Goal: Navigation & Orientation: Find specific page/section

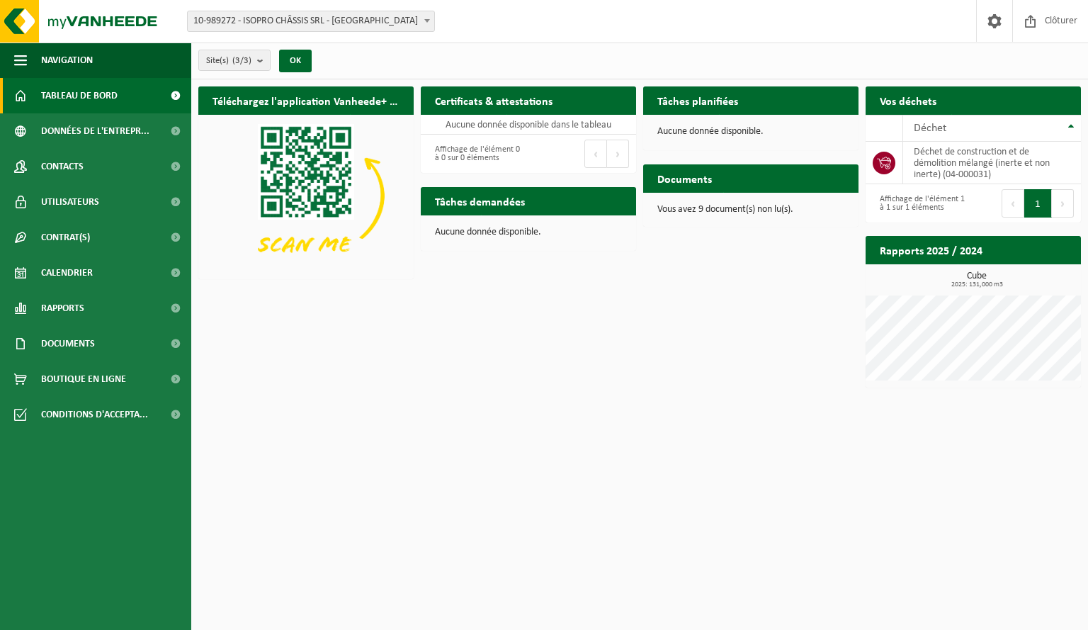
click at [380, 25] on span "10-989272 - ISOPRO CHÂSSIS SRL - [GEOGRAPHIC_DATA]" at bounding box center [311, 21] width 246 height 20
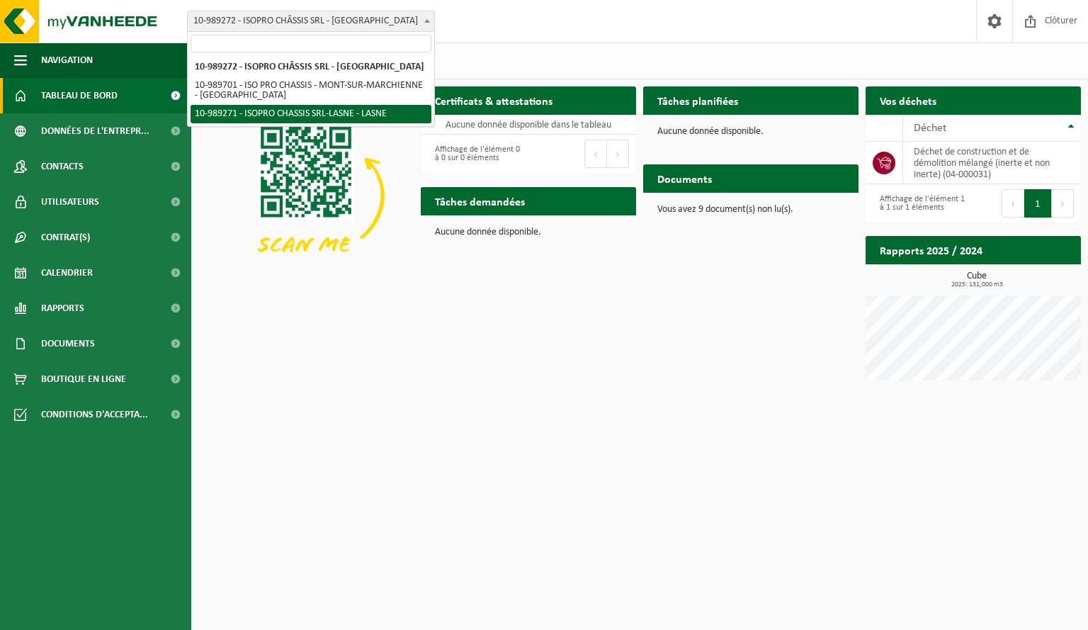
select select "168337"
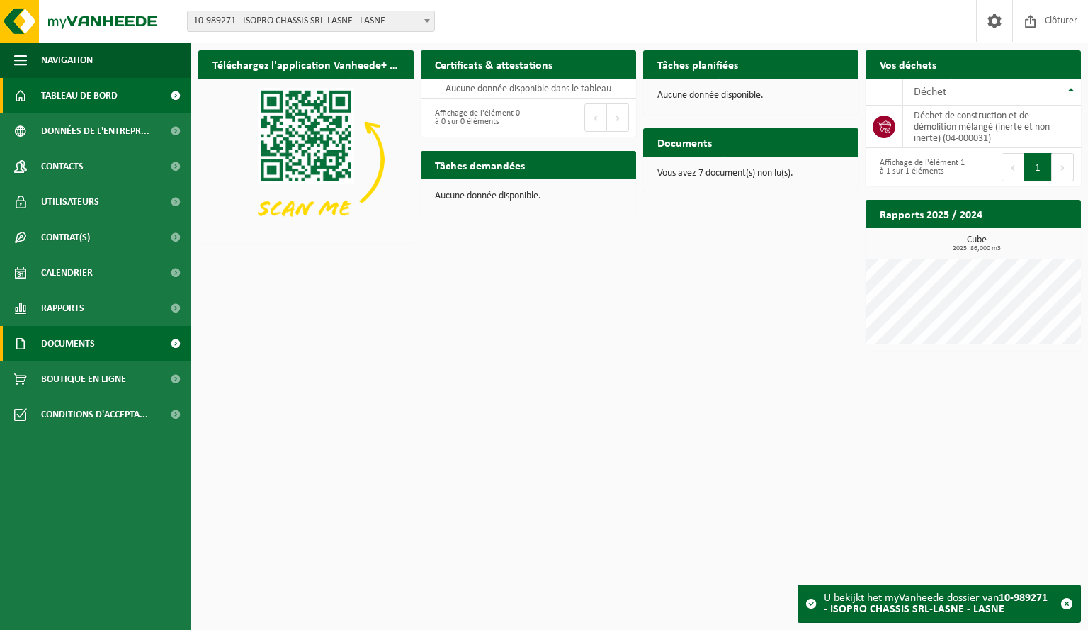
click at [83, 339] on span "Documents" at bounding box center [68, 343] width 54 height 35
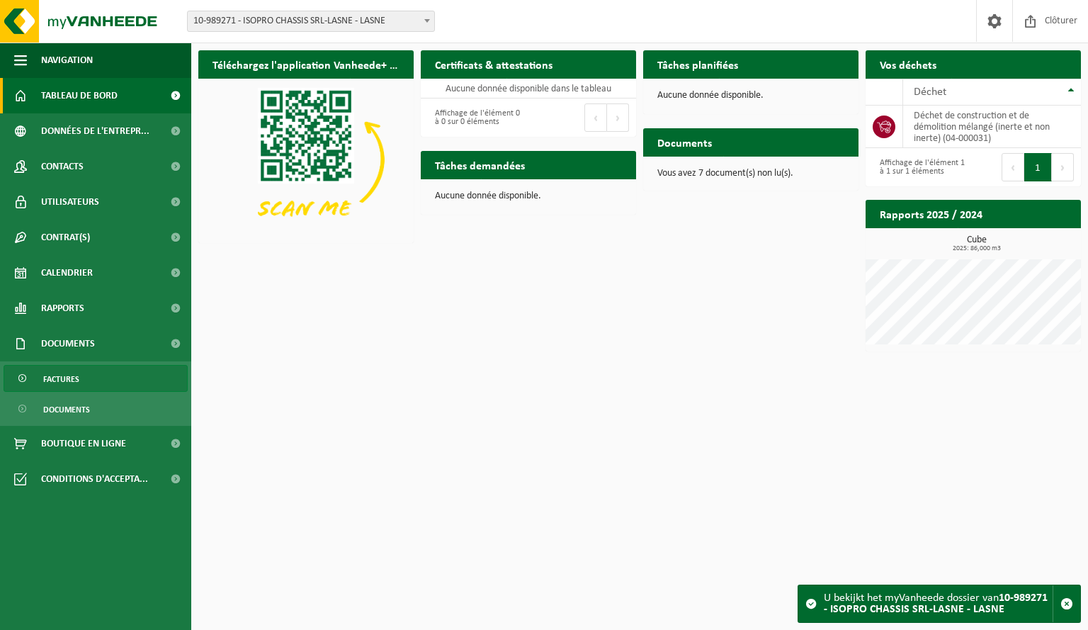
click at [79, 372] on link "Factures" at bounding box center [96, 378] width 184 height 27
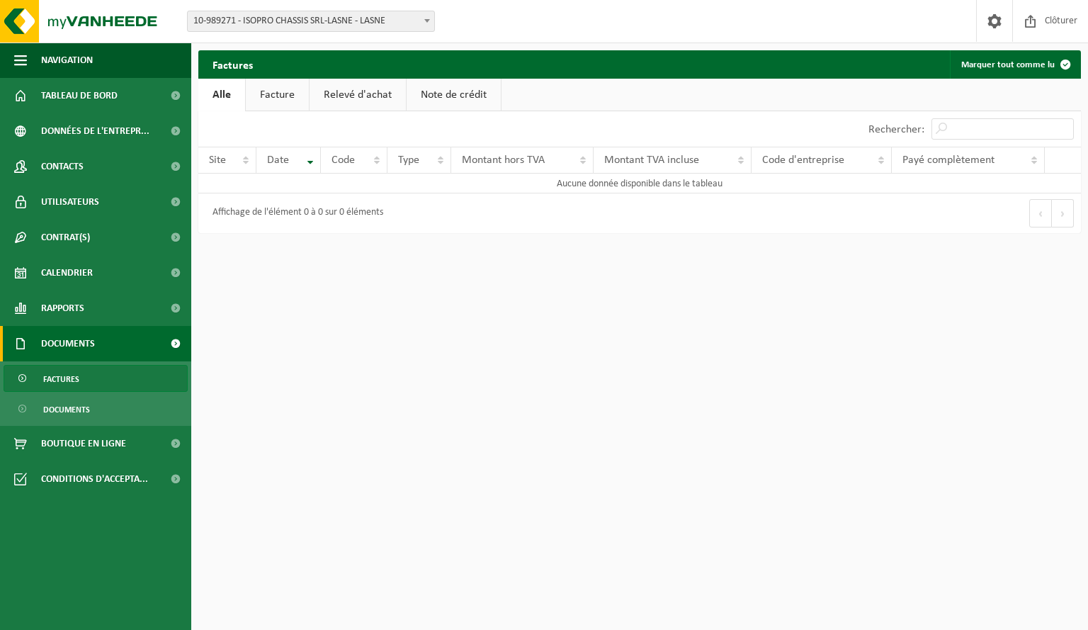
click at [280, 90] on link "Facture" at bounding box center [277, 95] width 63 height 33
click at [349, 91] on link "Relevé d'achat" at bounding box center [358, 95] width 96 height 33
click at [435, 95] on link "Note de crédit" at bounding box center [456, 95] width 94 height 33
click at [225, 98] on link "Alle" at bounding box center [221, 95] width 46 height 33
click at [57, 400] on span "Documents" at bounding box center [66, 409] width 47 height 27
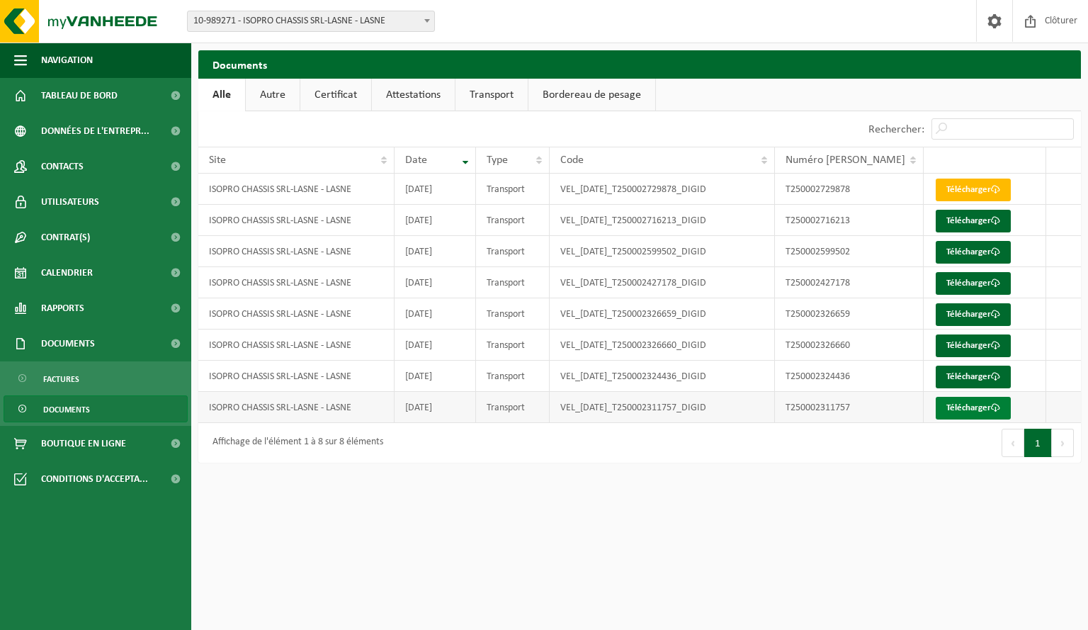
click at [975, 407] on link "Télécharger" at bounding box center [973, 408] width 75 height 23
click at [284, 101] on link "Autre" at bounding box center [273, 95] width 54 height 33
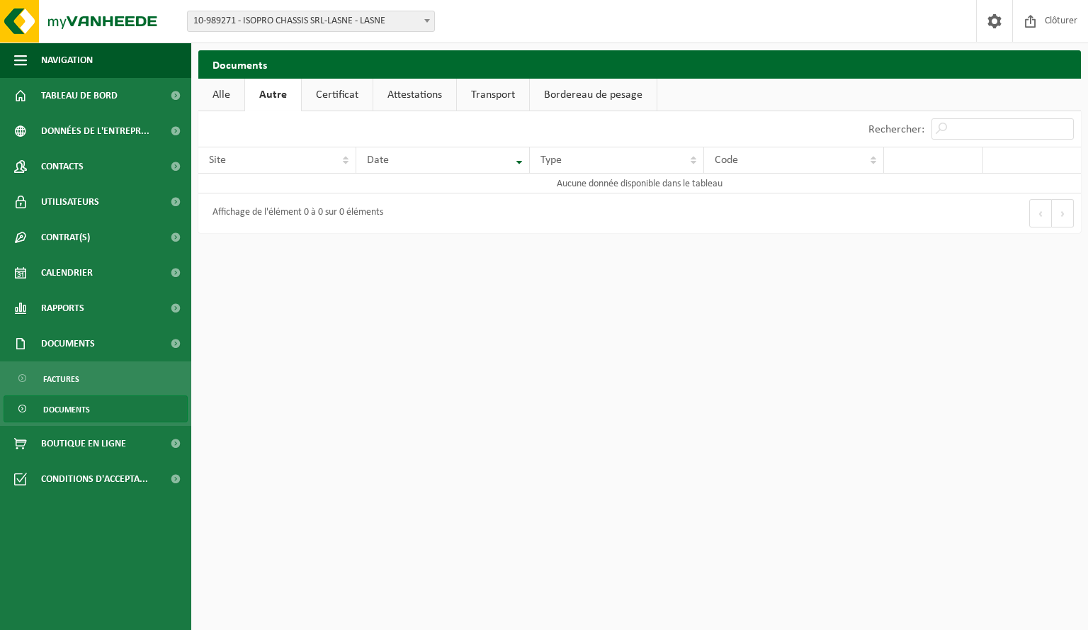
click at [325, 98] on link "Certificat" at bounding box center [337, 95] width 71 height 33
click at [414, 96] on link "Attestations" at bounding box center [413, 95] width 83 height 33
click at [483, 96] on link "Transport" at bounding box center [494, 95] width 72 height 33
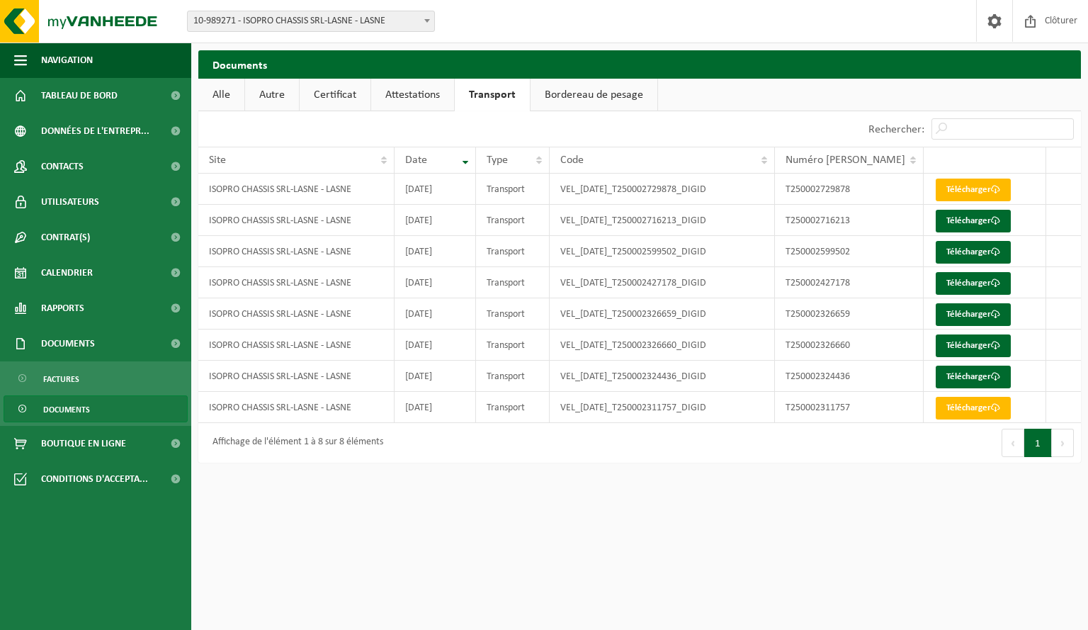
click at [586, 91] on link "Bordereau de pesage" at bounding box center [594, 95] width 127 height 33
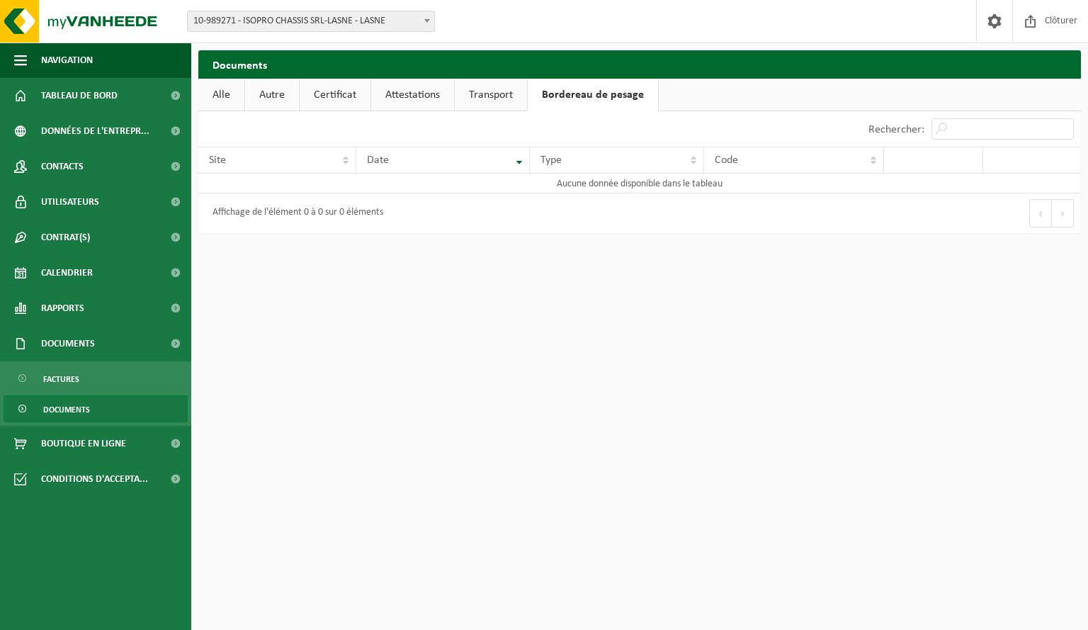
click at [225, 94] on link "Alle" at bounding box center [221, 95] width 46 height 33
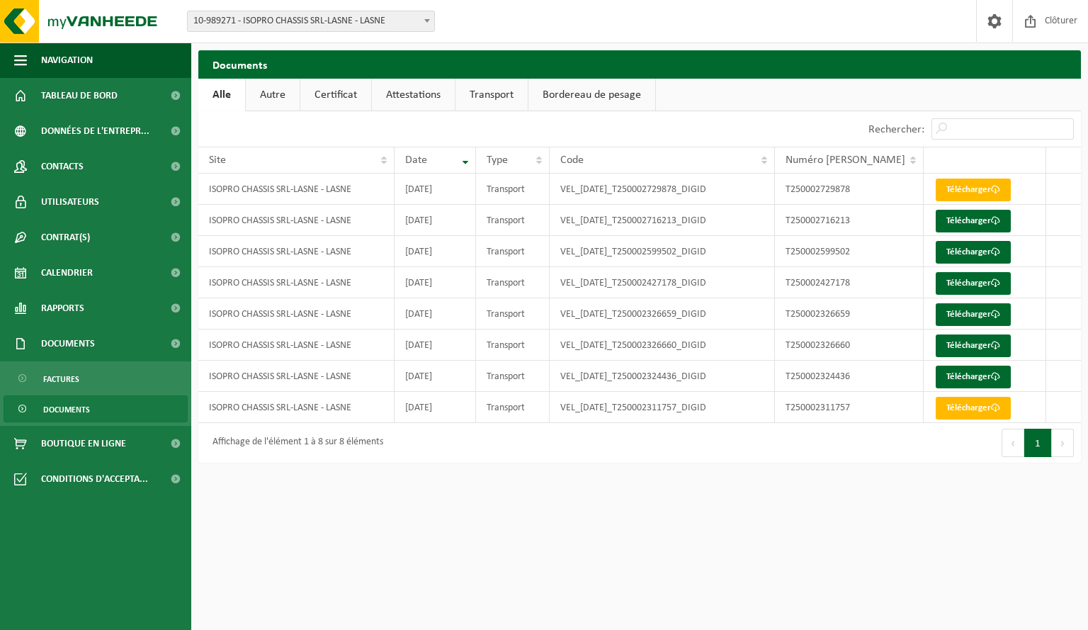
click at [85, 408] on span "Documents" at bounding box center [66, 409] width 47 height 27
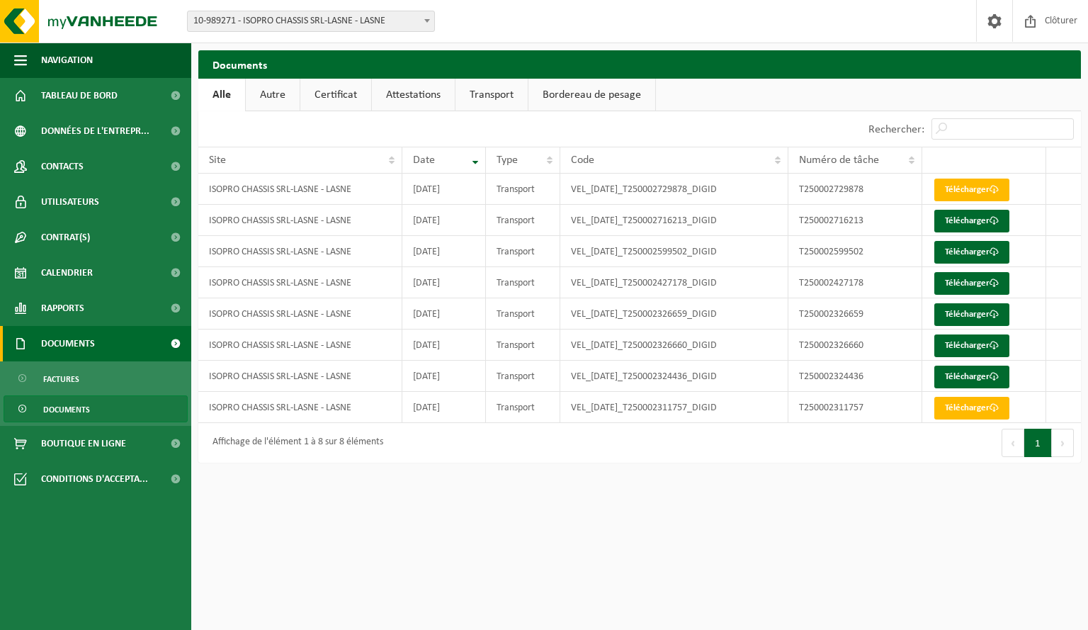
click at [93, 349] on span "Documents" at bounding box center [68, 343] width 54 height 35
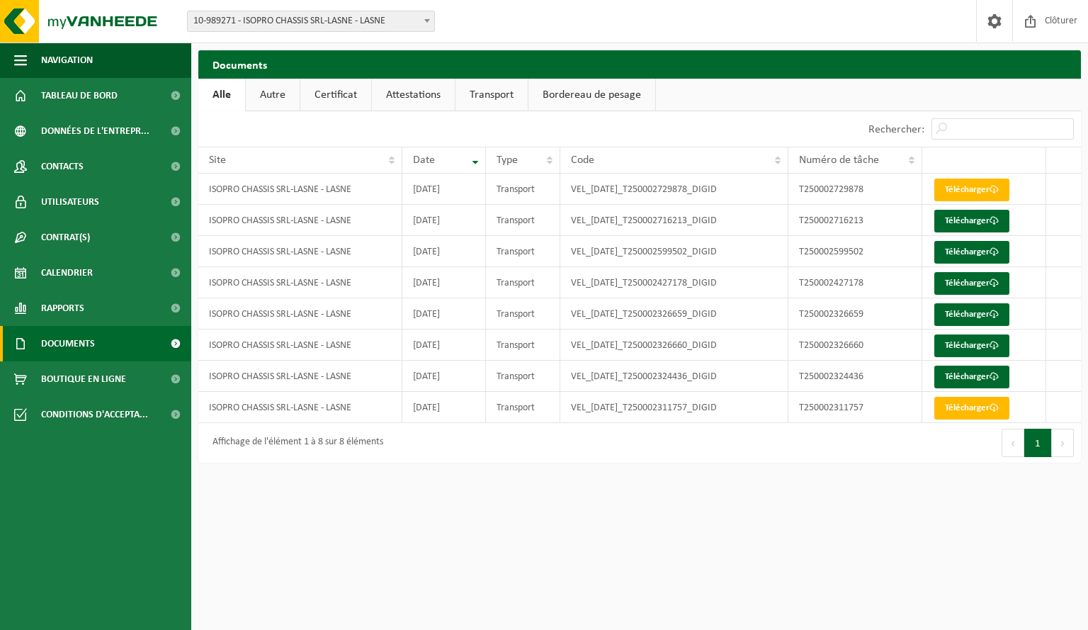
click at [101, 360] on link "Documents" at bounding box center [95, 343] width 191 height 35
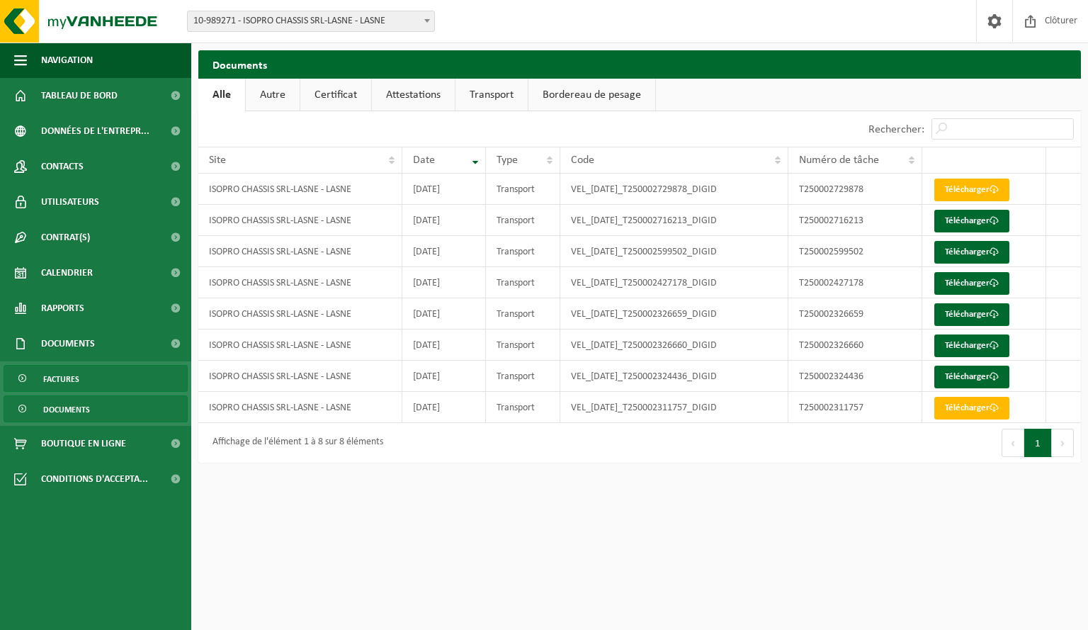
click at [98, 381] on link "Factures" at bounding box center [96, 378] width 184 height 27
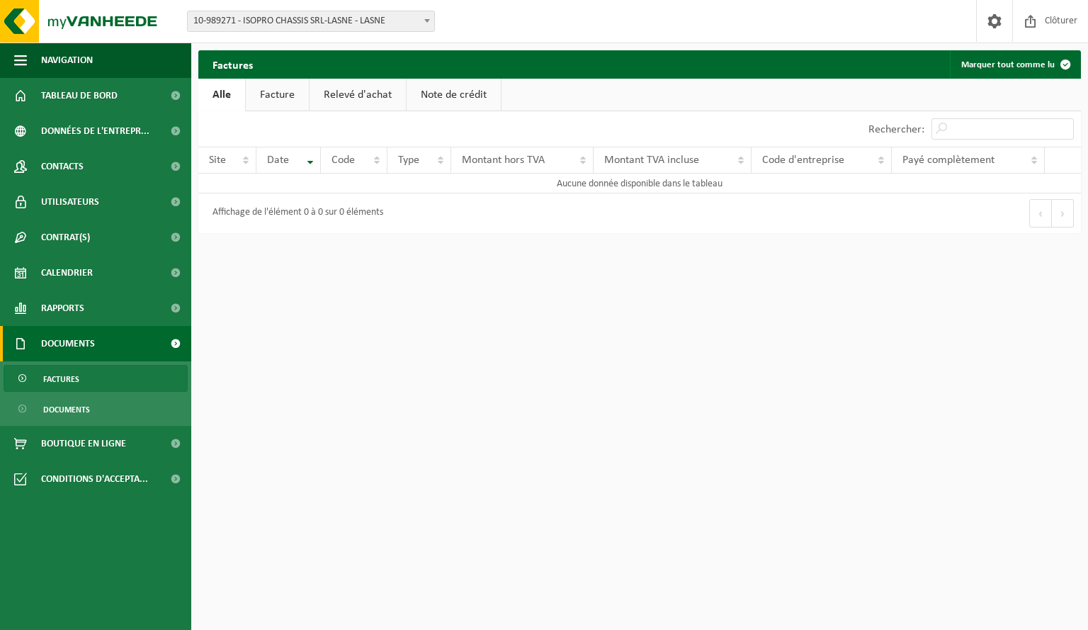
click at [123, 339] on link "Documents" at bounding box center [95, 343] width 191 height 35
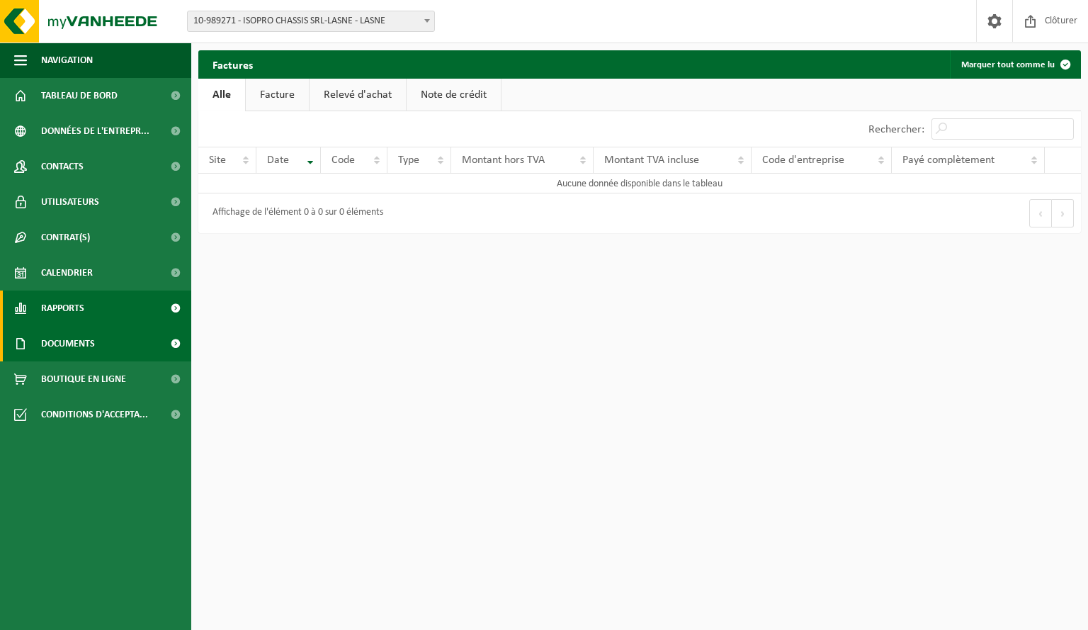
click at [108, 307] on link "Rapports" at bounding box center [95, 307] width 191 height 35
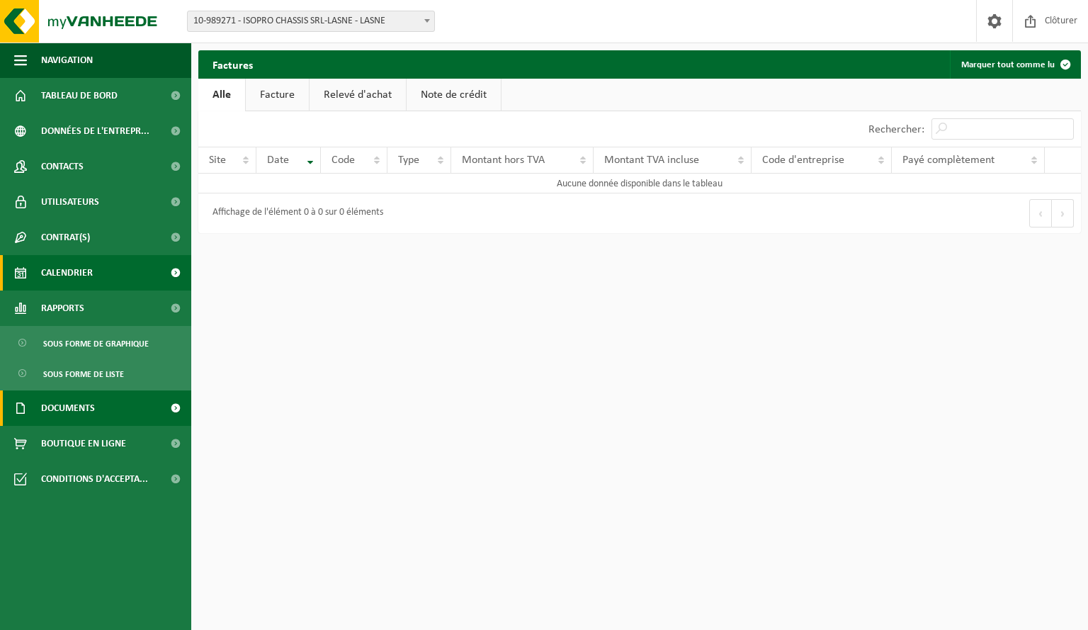
click at [106, 280] on link "Calendrier" at bounding box center [95, 272] width 191 height 35
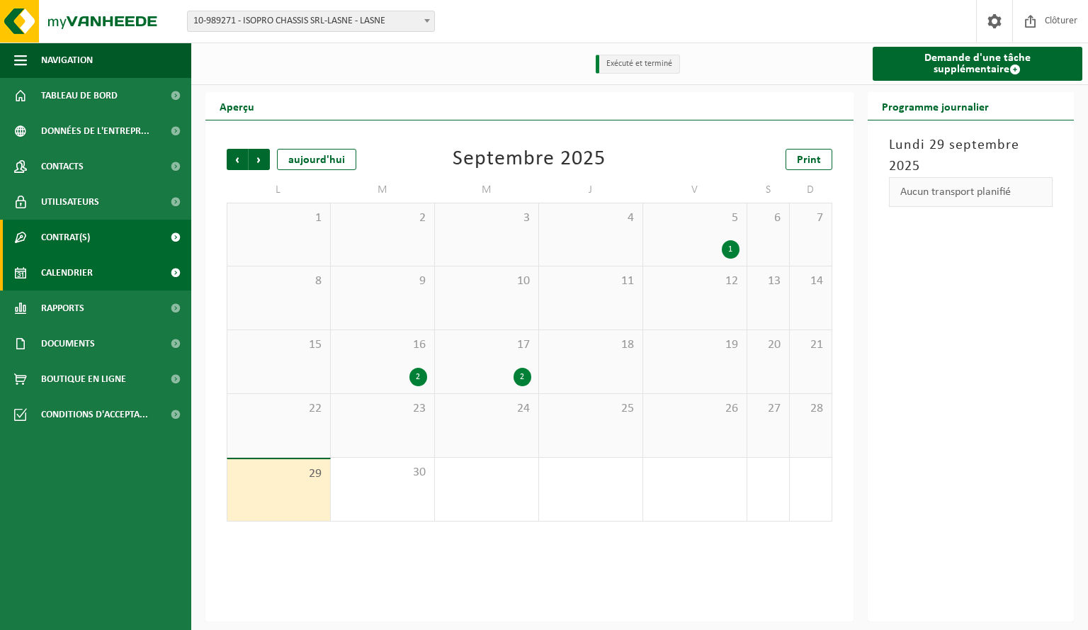
click at [110, 252] on link "Contrat(s)" at bounding box center [95, 237] width 191 height 35
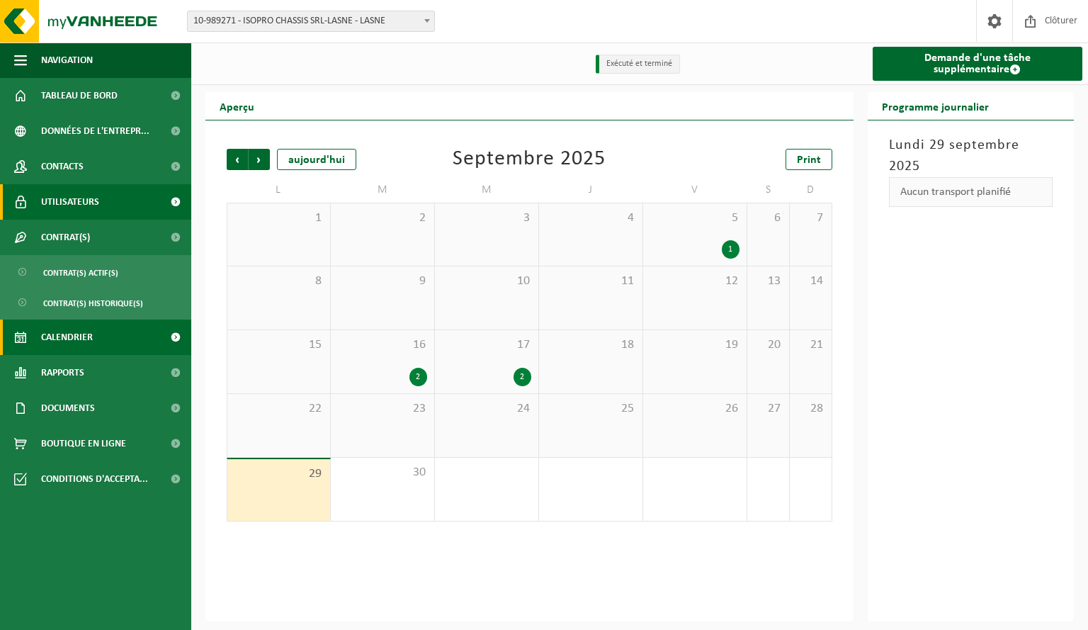
click at [106, 208] on link "Utilisateurs" at bounding box center [95, 201] width 191 height 35
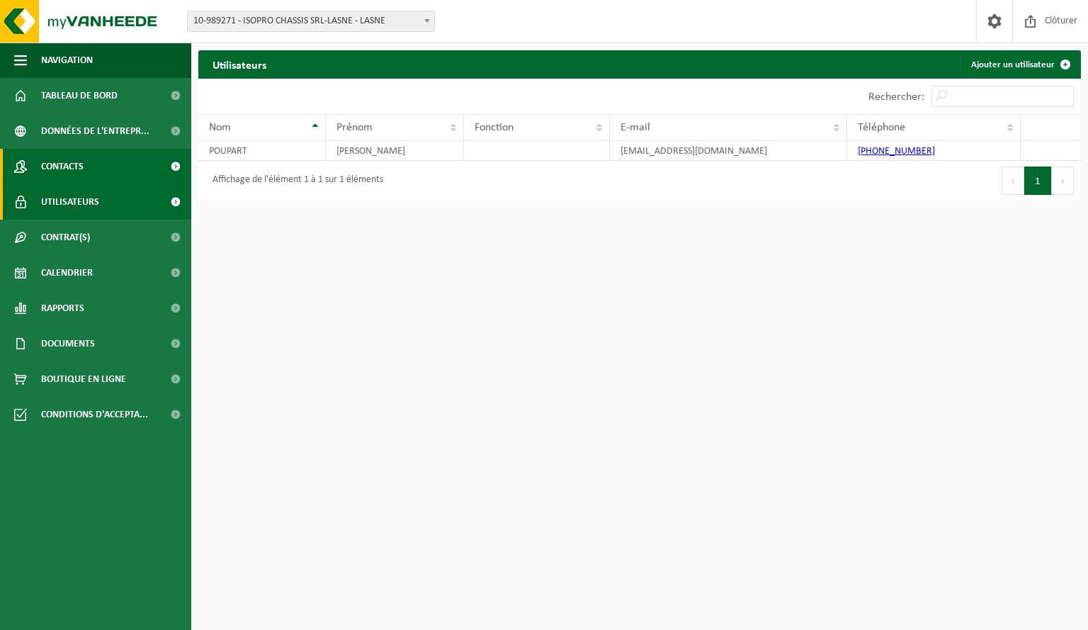
click at [95, 159] on link "Contacts" at bounding box center [95, 166] width 191 height 35
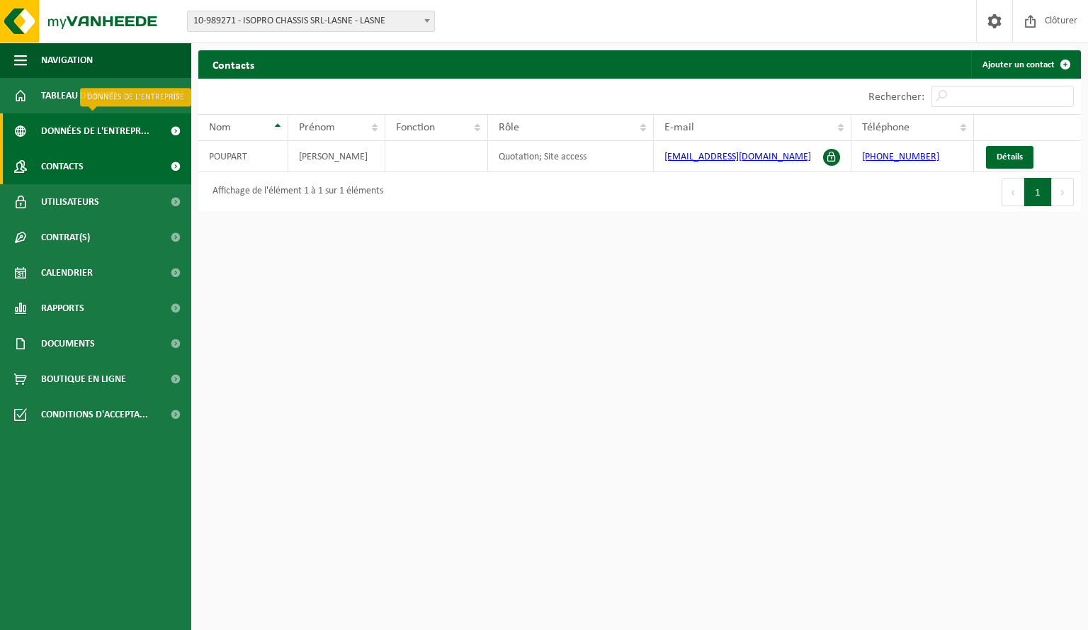
click at [108, 115] on span "Données de l'entrepr..." at bounding box center [95, 130] width 108 height 35
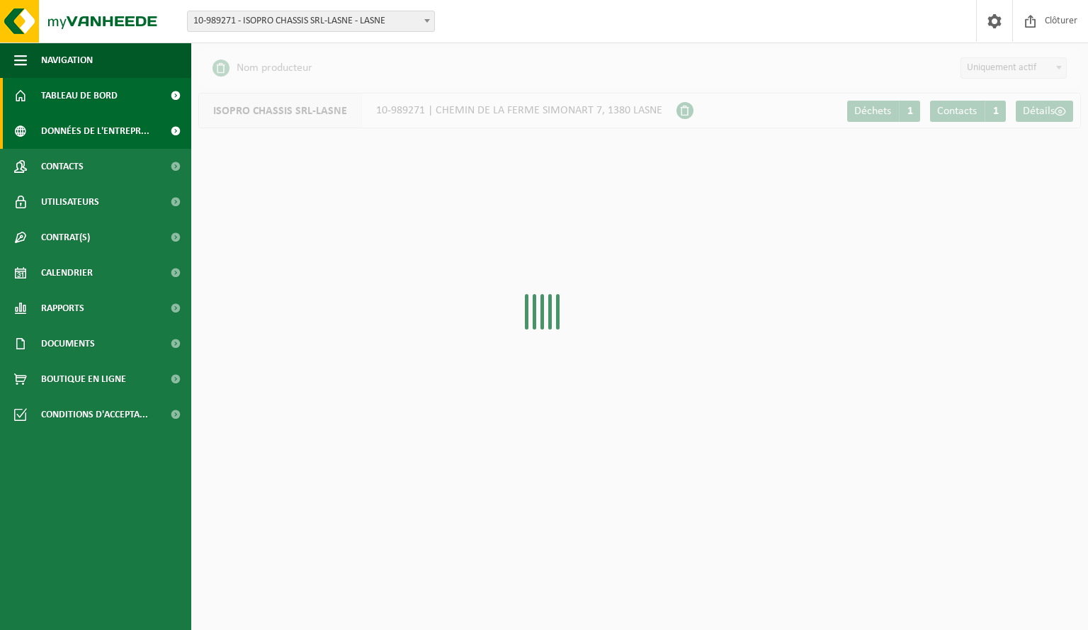
click at [110, 98] on span "Tableau de bord" at bounding box center [79, 95] width 76 height 35
